Goal: Transaction & Acquisition: Purchase product/service

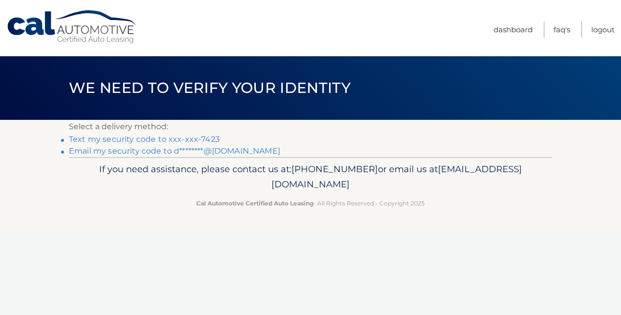
click at [202, 140] on link "Text my security code to xxx-xxx-7423" at bounding box center [144, 138] width 151 height 9
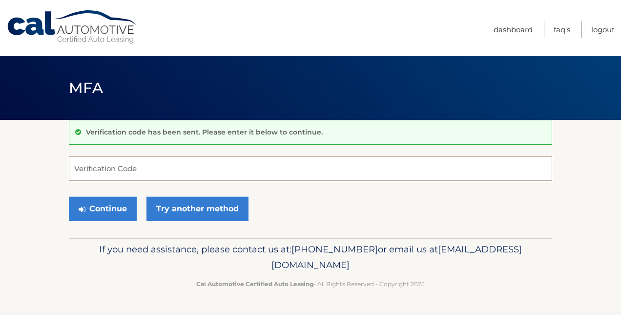
click at [181, 169] on input "Verification Code" at bounding box center [311, 168] width 484 height 24
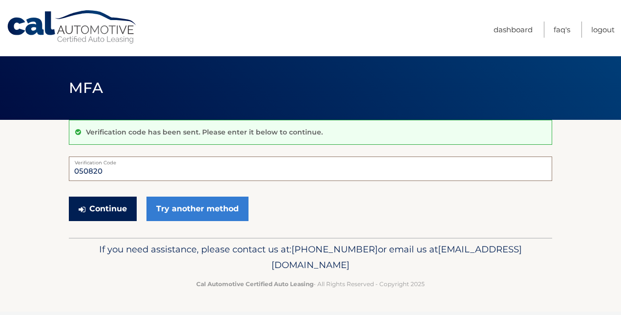
type input "050820"
click at [124, 209] on button "Continue" at bounding box center [103, 208] width 68 height 24
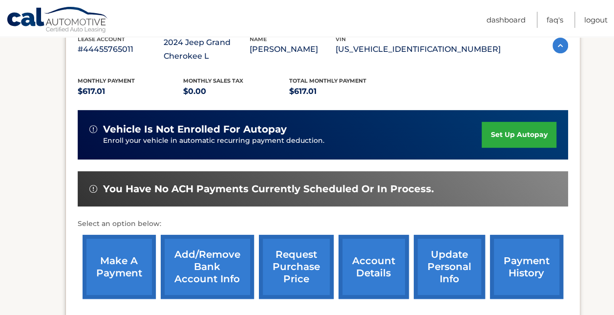
scroll to position [217, 0]
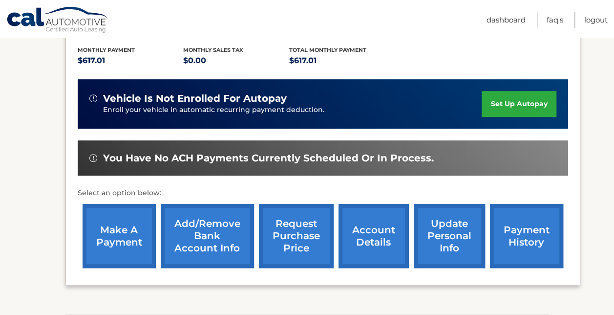
click at [109, 239] on link "make a payment" at bounding box center [119, 236] width 73 height 64
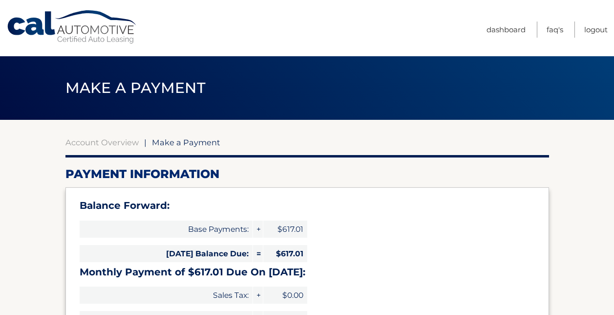
select select "MDU2MTRmOGYtYzkwZi00MzI3LWI4M2UtYjg5ZGE3ODBlNGUz"
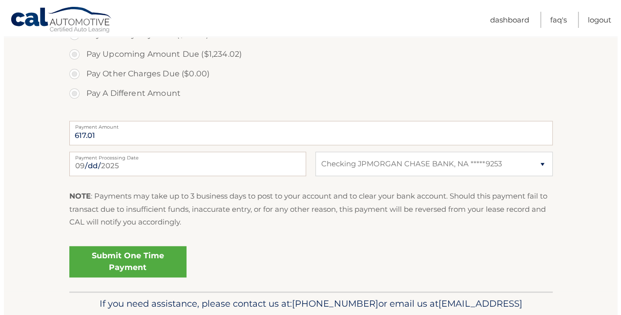
scroll to position [378, 0]
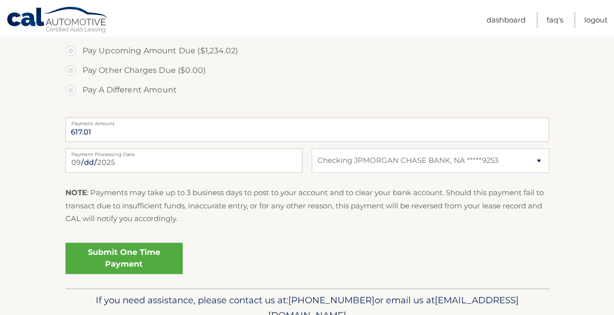
click at [159, 253] on link "Submit One Time Payment" at bounding box center [123, 257] width 117 height 31
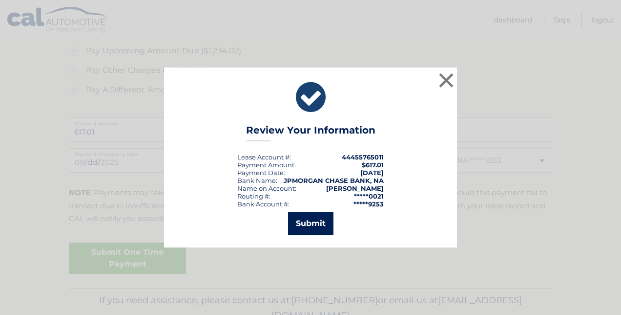
click at [315, 218] on button "Submit" at bounding box center [310, 222] width 45 height 23
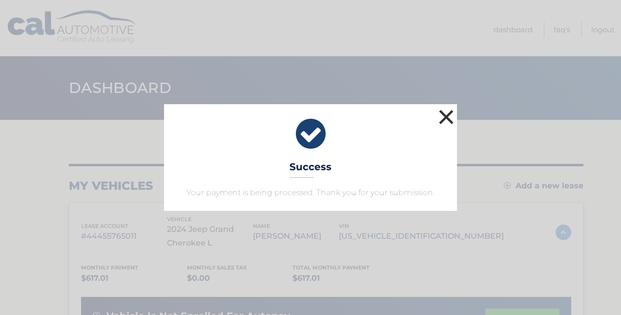
click at [449, 114] on button "×" at bounding box center [447, 117] width 20 height 20
